Goal: Task Accomplishment & Management: Manage account settings

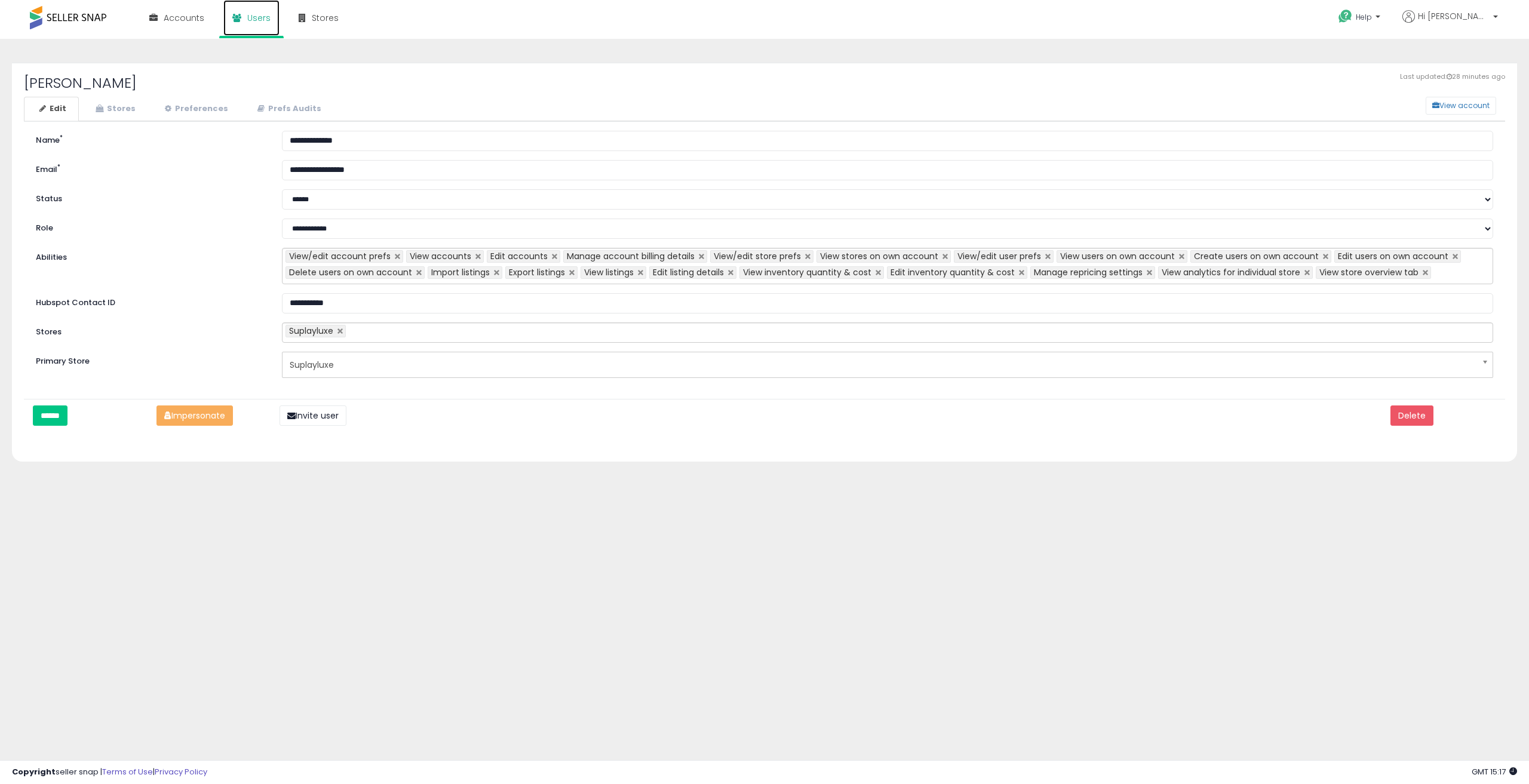
click at [254, 21] on span "Users" at bounding box center [258, 18] width 23 height 12
click at [1444, 106] on button "View account" at bounding box center [1461, 105] width 70 height 18
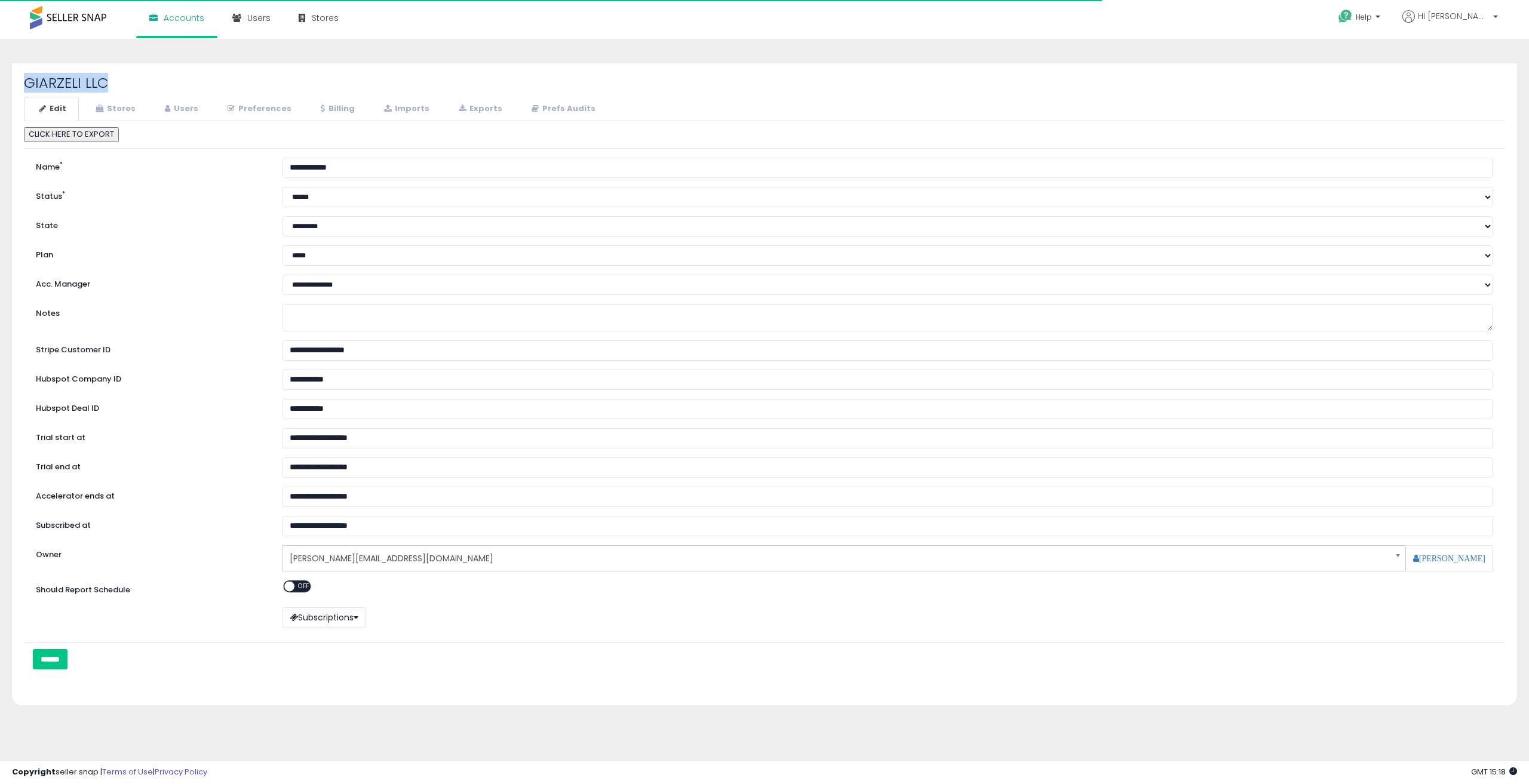
drag, startPoint x: 131, startPoint y: 84, endPoint x: 28, endPoint y: 76, distance: 103.3
click at [25, 78] on h2 "GIARZELI LLC" at bounding box center [764, 83] width 1481 height 16
click at [284, 87] on h2 "GIARZELI LLC" at bounding box center [764, 83] width 1481 height 16
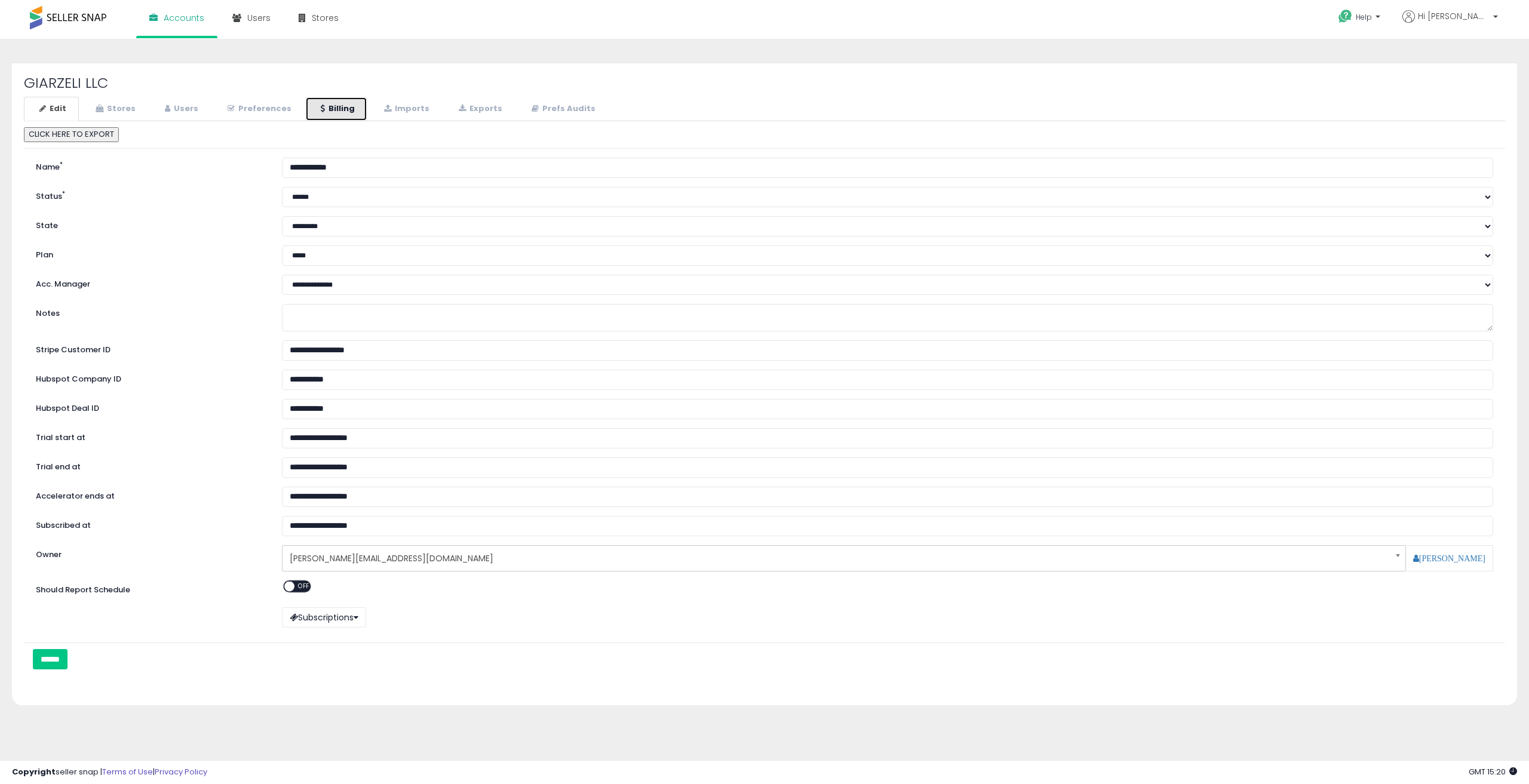
click at [336, 105] on link "Billing" at bounding box center [336, 109] width 62 height 24
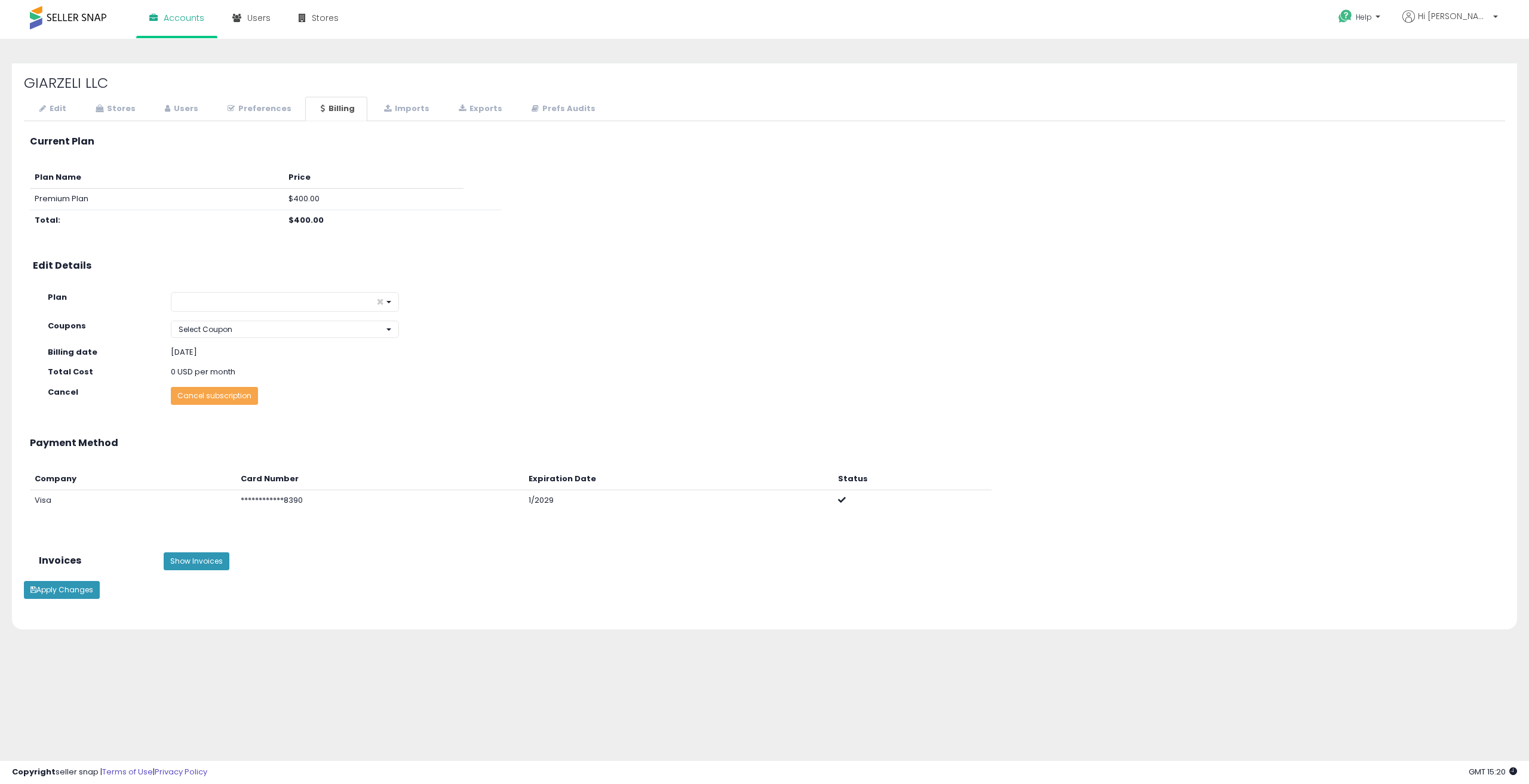
click at [206, 403] on button "Cancel subscription" at bounding box center [214, 396] width 88 height 18
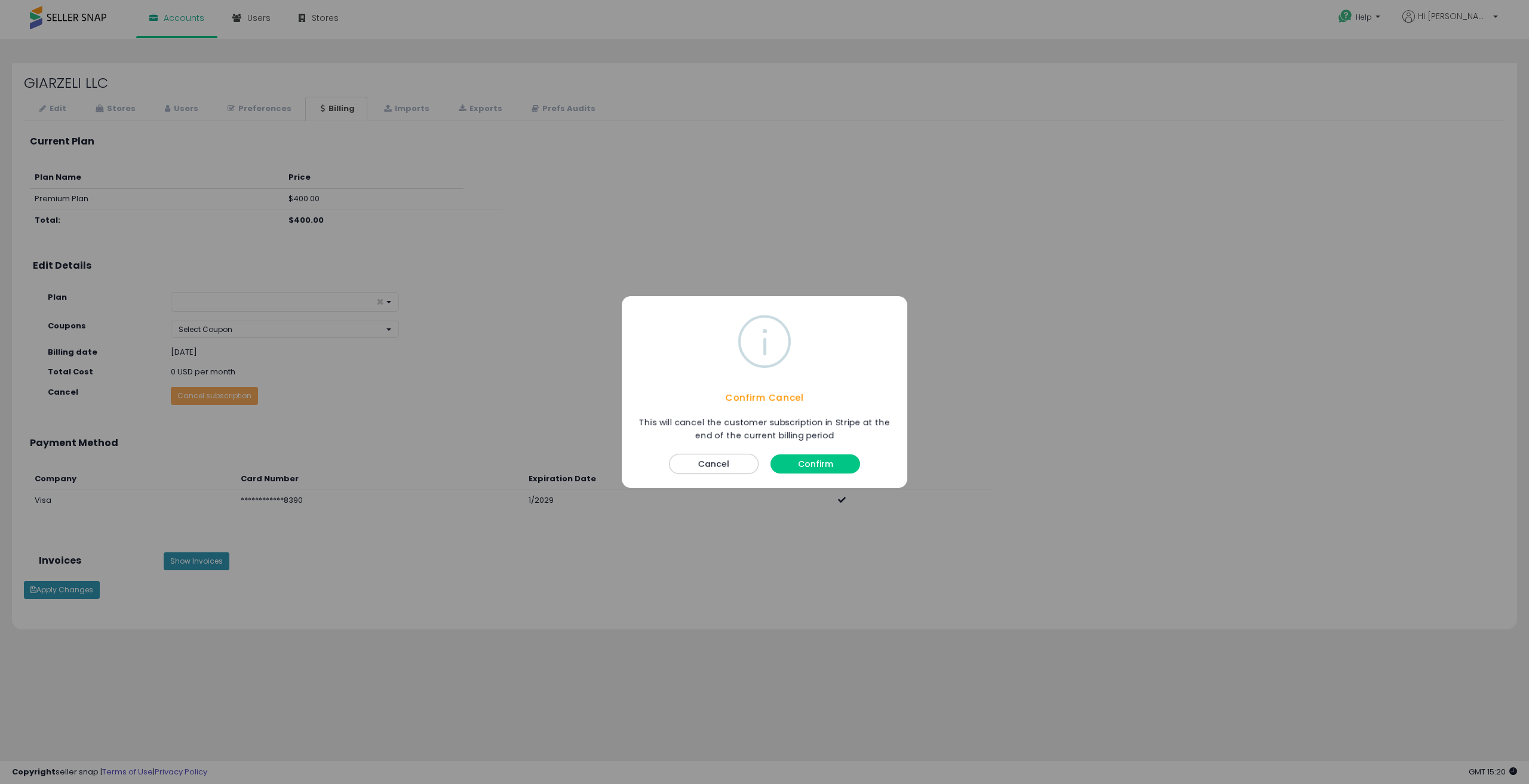
click at [824, 467] on button "Confirm" at bounding box center [815, 464] width 90 height 19
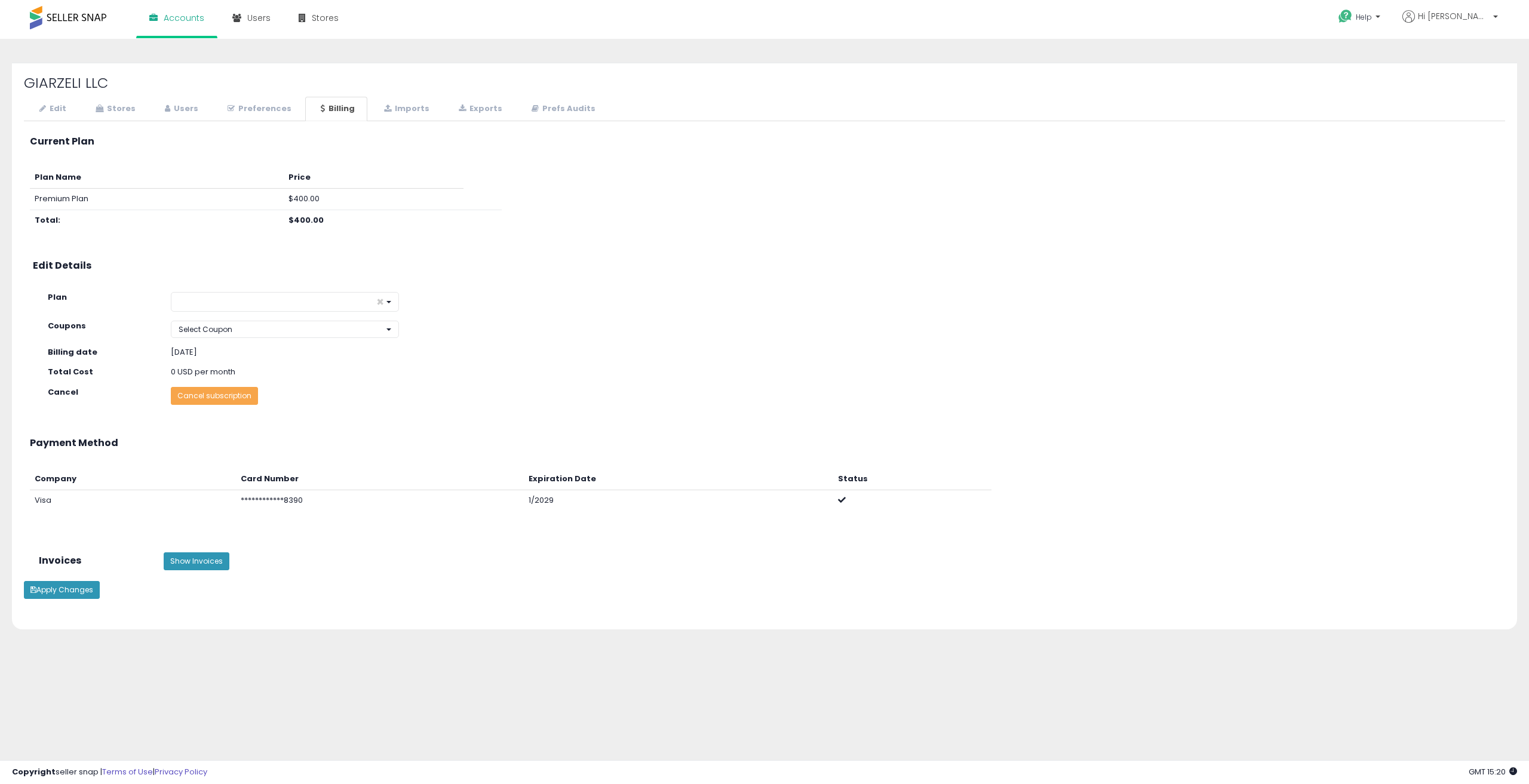
click at [221, 401] on button "Cancel subscription" at bounding box center [214, 396] width 88 height 18
